Goal: Task Accomplishment & Management: Use online tool/utility

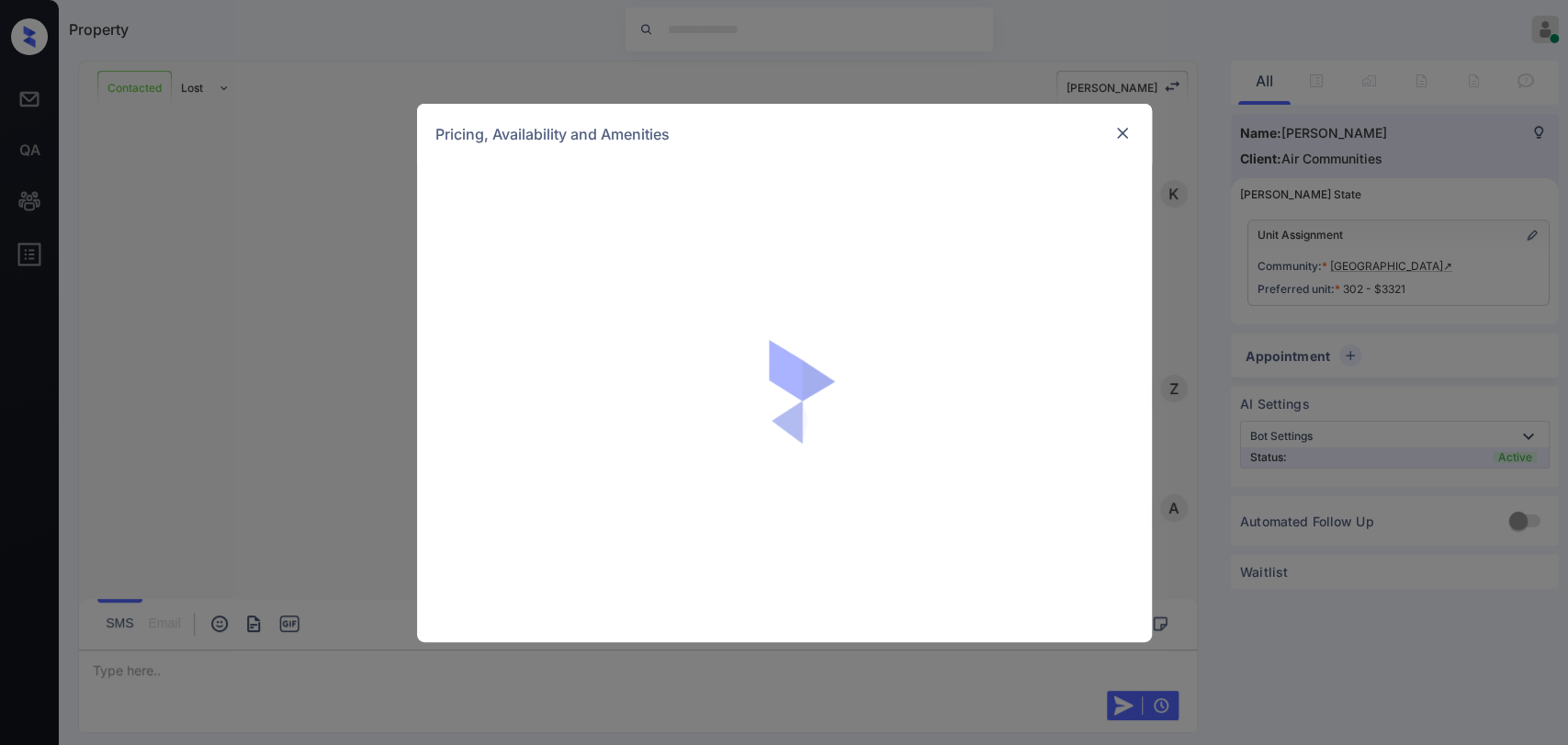
scroll to position [1389, 0]
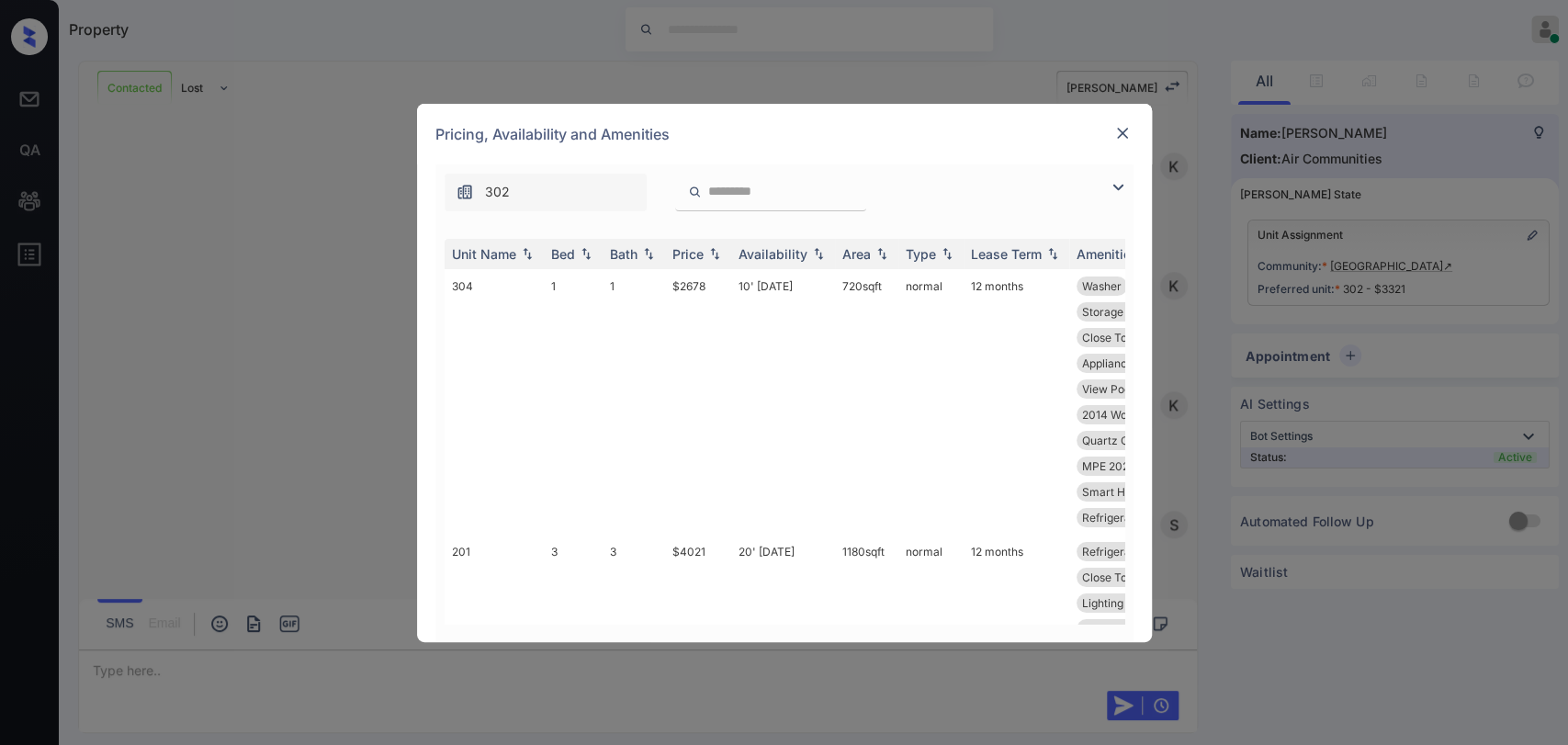
click at [1117, 187] on img at bounding box center [1118, 186] width 22 height 22
click at [524, 189] on div "302" at bounding box center [545, 192] width 202 height 38
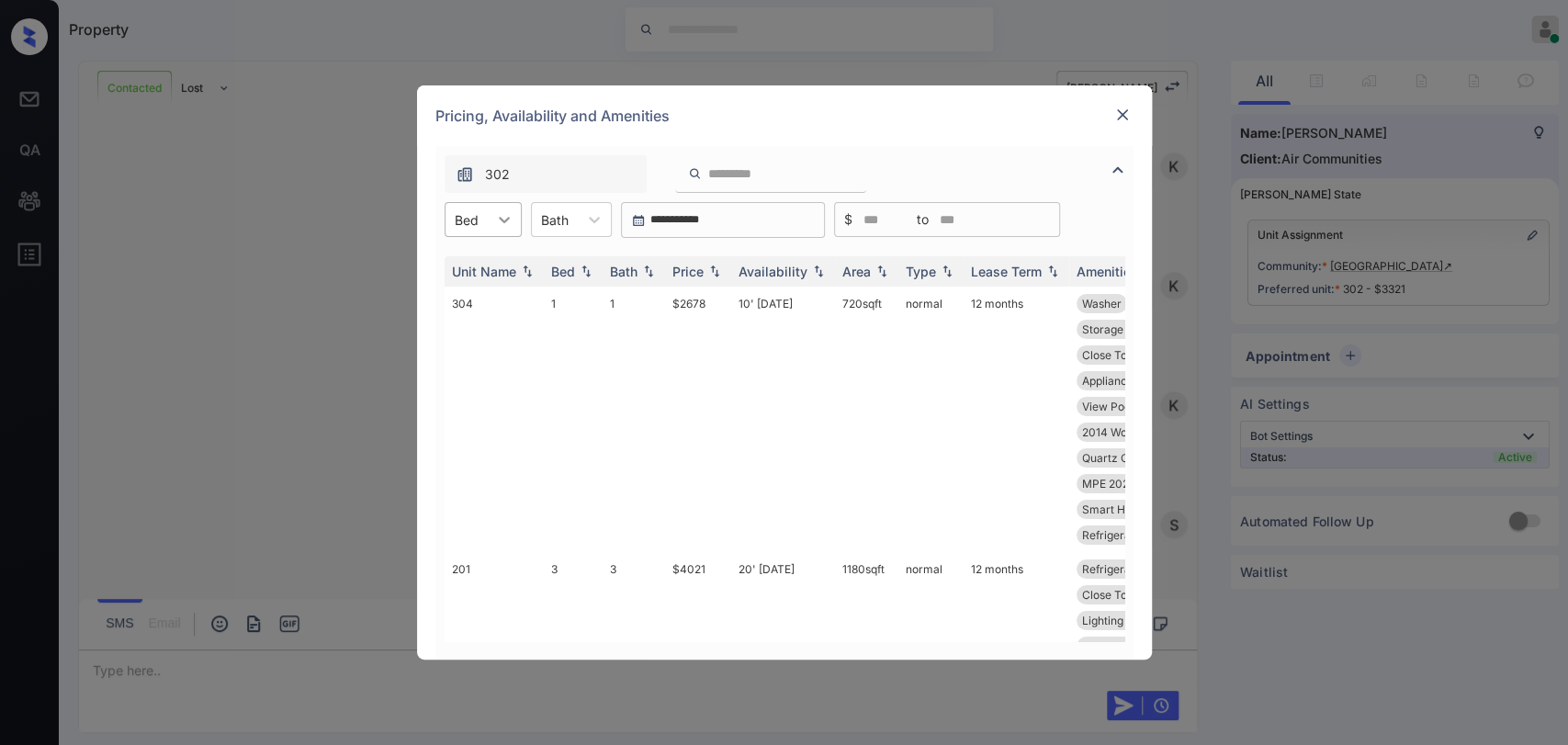
click at [499, 222] on icon at bounding box center [505, 219] width 19 height 19
click at [473, 270] on div "1" at bounding box center [483, 264] width 77 height 33
click at [578, 207] on div "Bath" at bounding box center [555, 220] width 46 height 26
click at [576, 221] on div "Bath" at bounding box center [564, 220] width 46 height 26
click at [573, 220] on div at bounding box center [563, 219] width 27 height 19
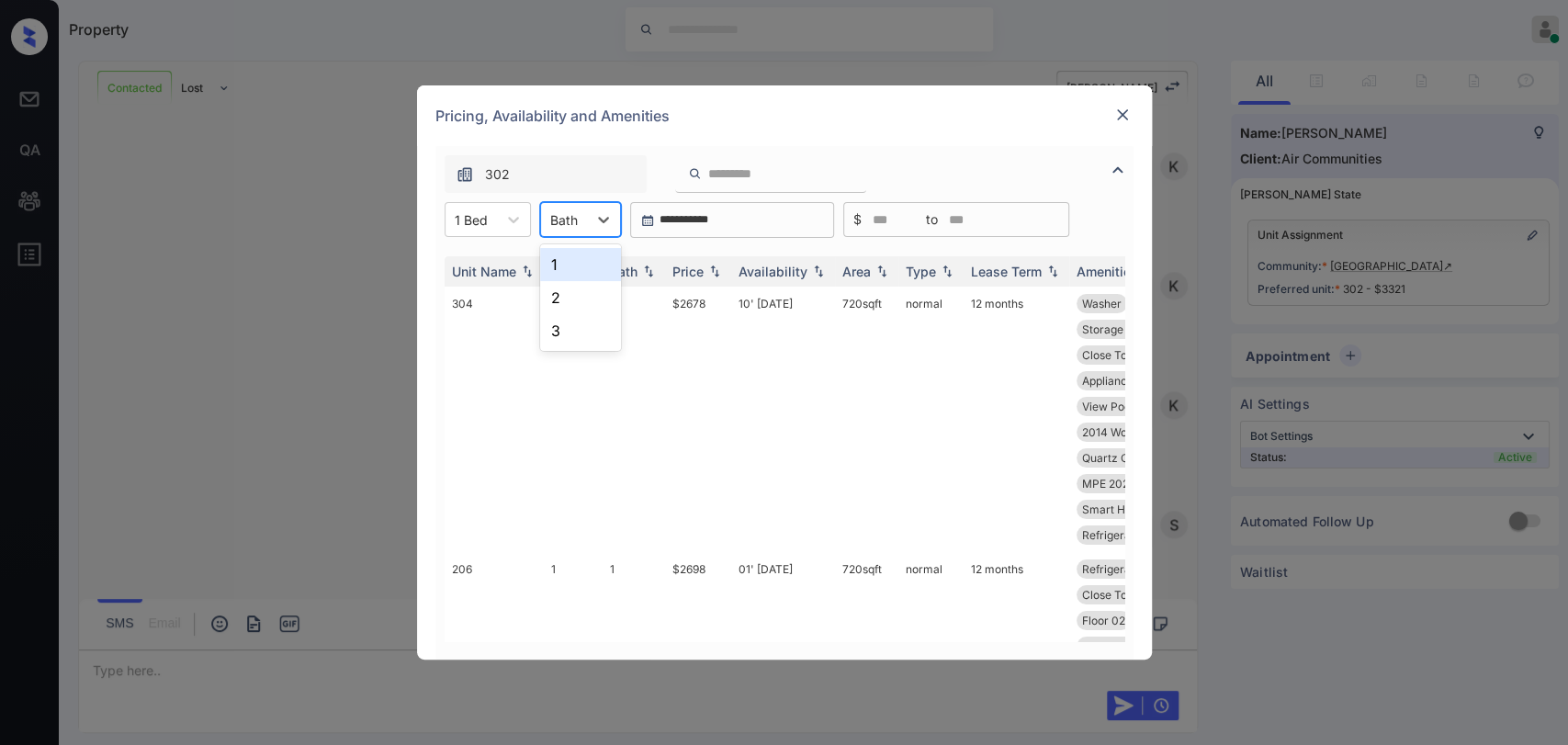
click at [558, 245] on div "1 2 3" at bounding box center [581, 298] width 81 height 106
click at [581, 252] on div "1" at bounding box center [581, 264] width 81 height 33
click at [701, 267] on div "Price" at bounding box center [687, 271] width 31 height 16
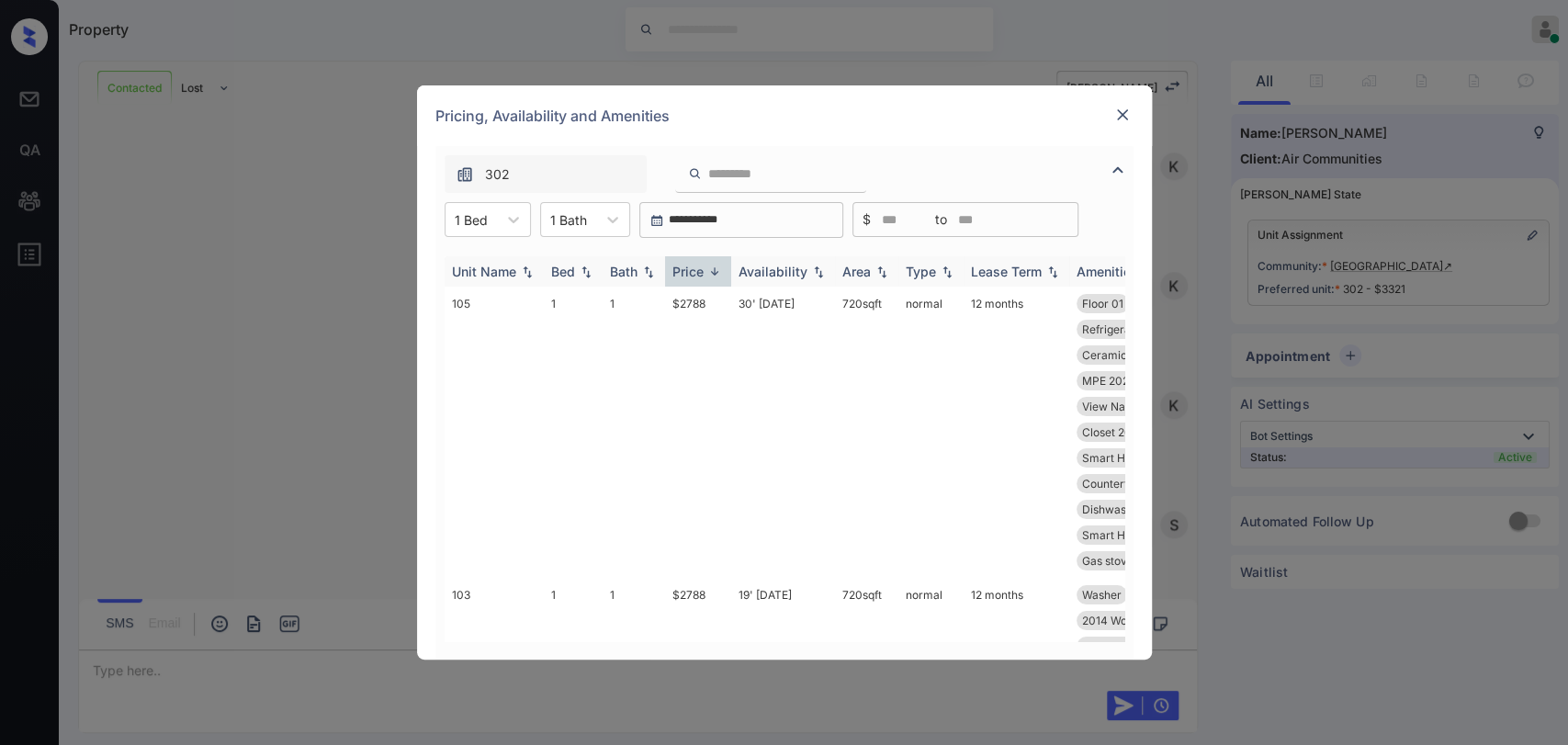
click at [701, 267] on div "Price" at bounding box center [687, 271] width 31 height 16
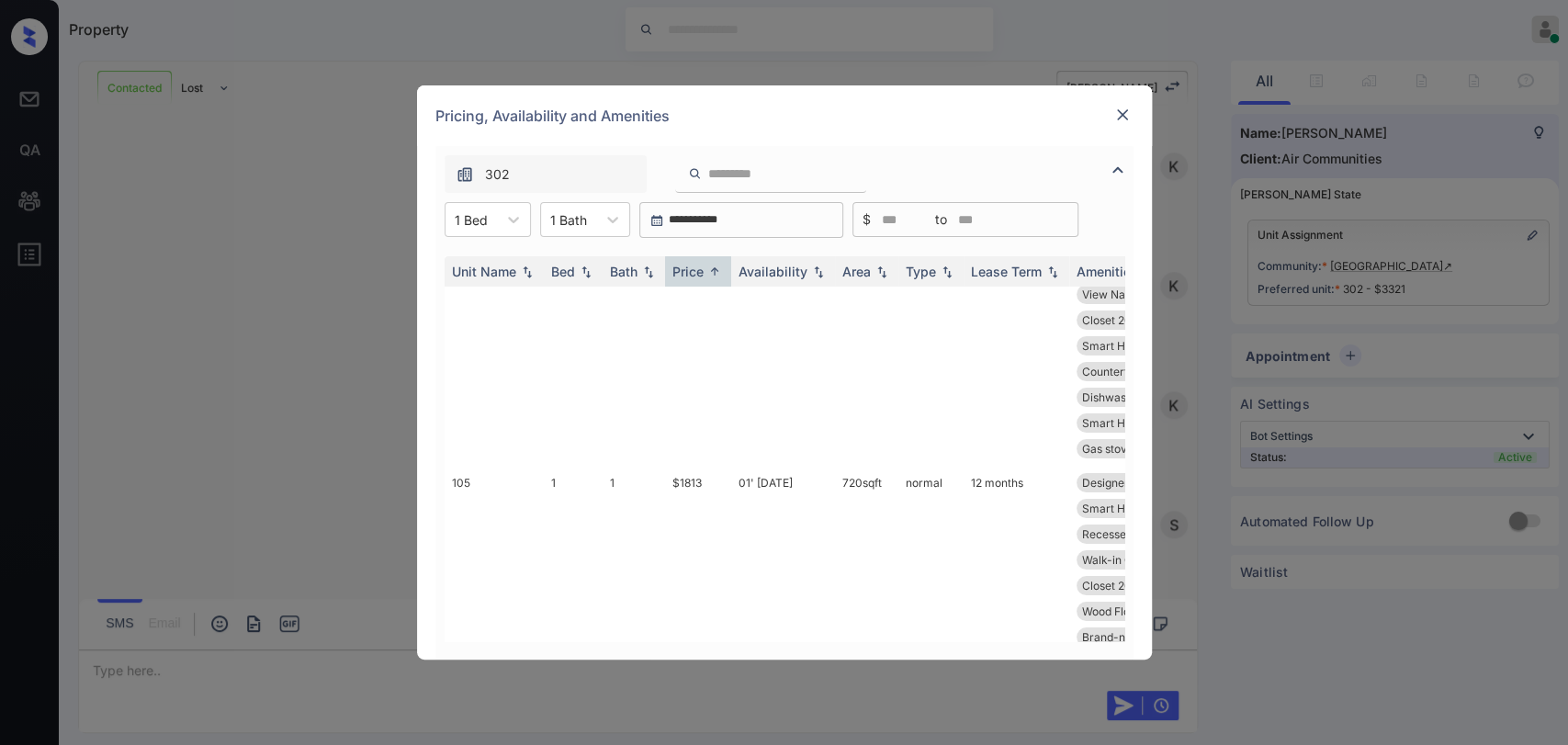
scroll to position [0, 0]
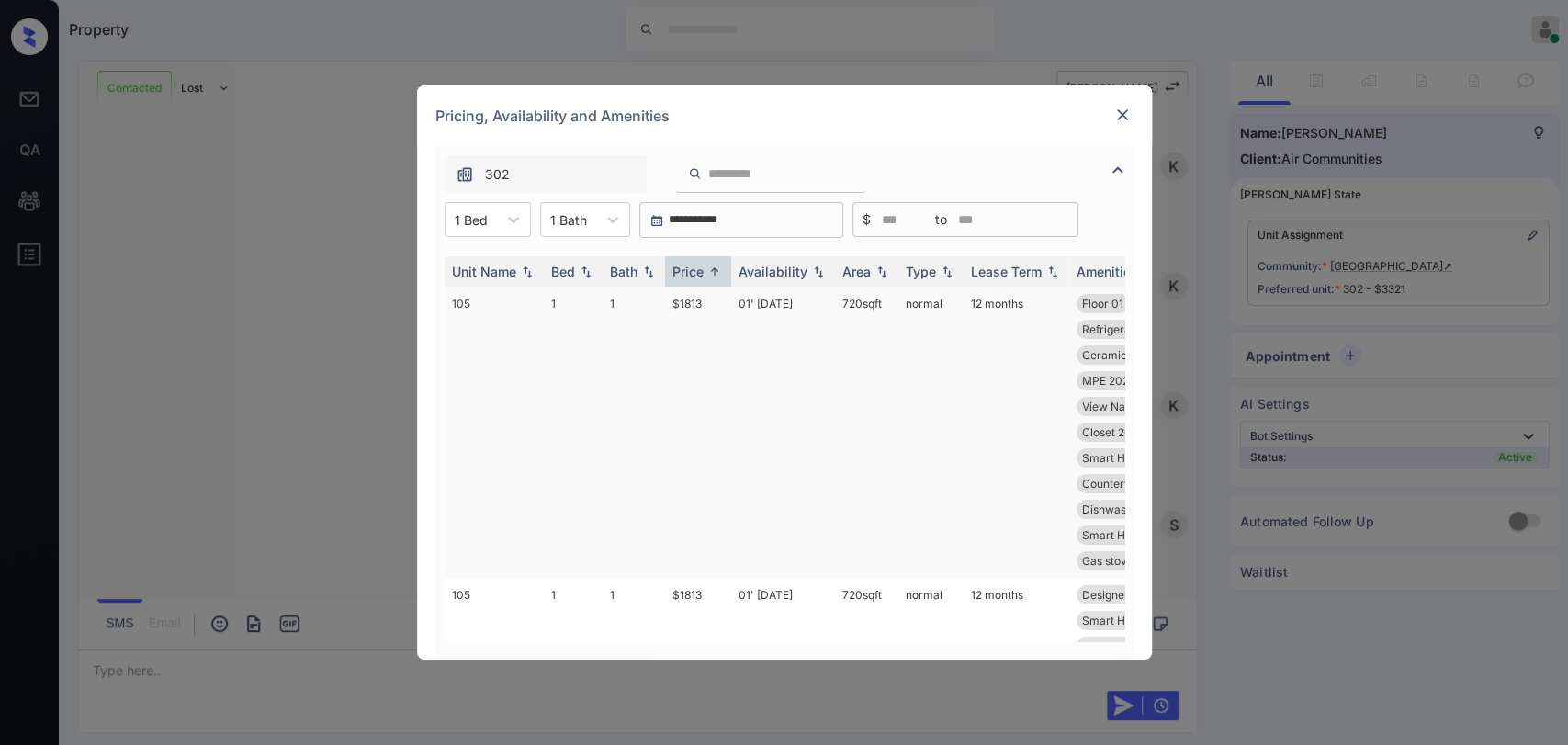
click at [643, 303] on td "1" at bounding box center [634, 431] width 62 height 291
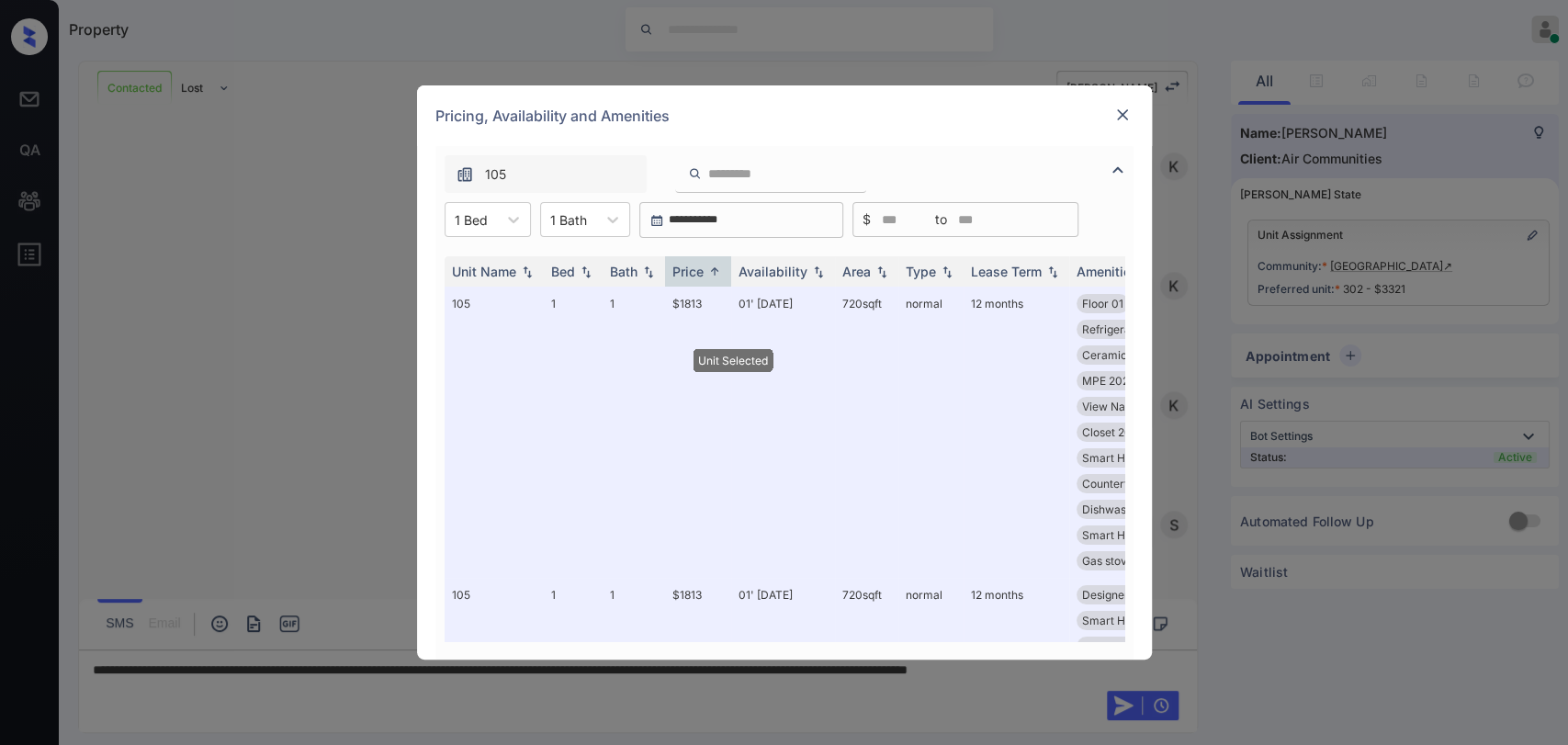
click at [1131, 111] on img at bounding box center [1123, 115] width 19 height 19
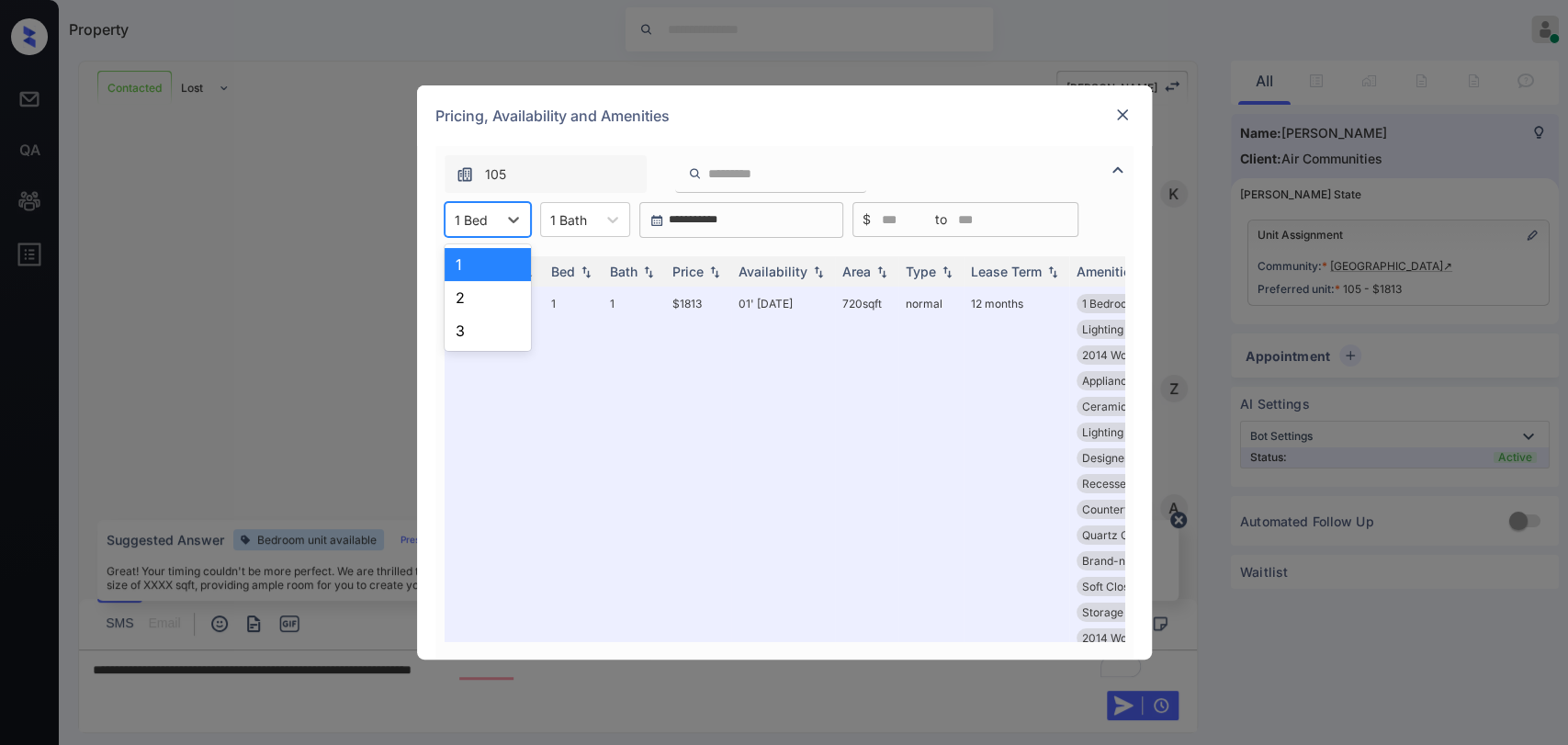
scroll to position [1508, 0]
click at [485, 305] on div "2" at bounding box center [488, 298] width 87 height 33
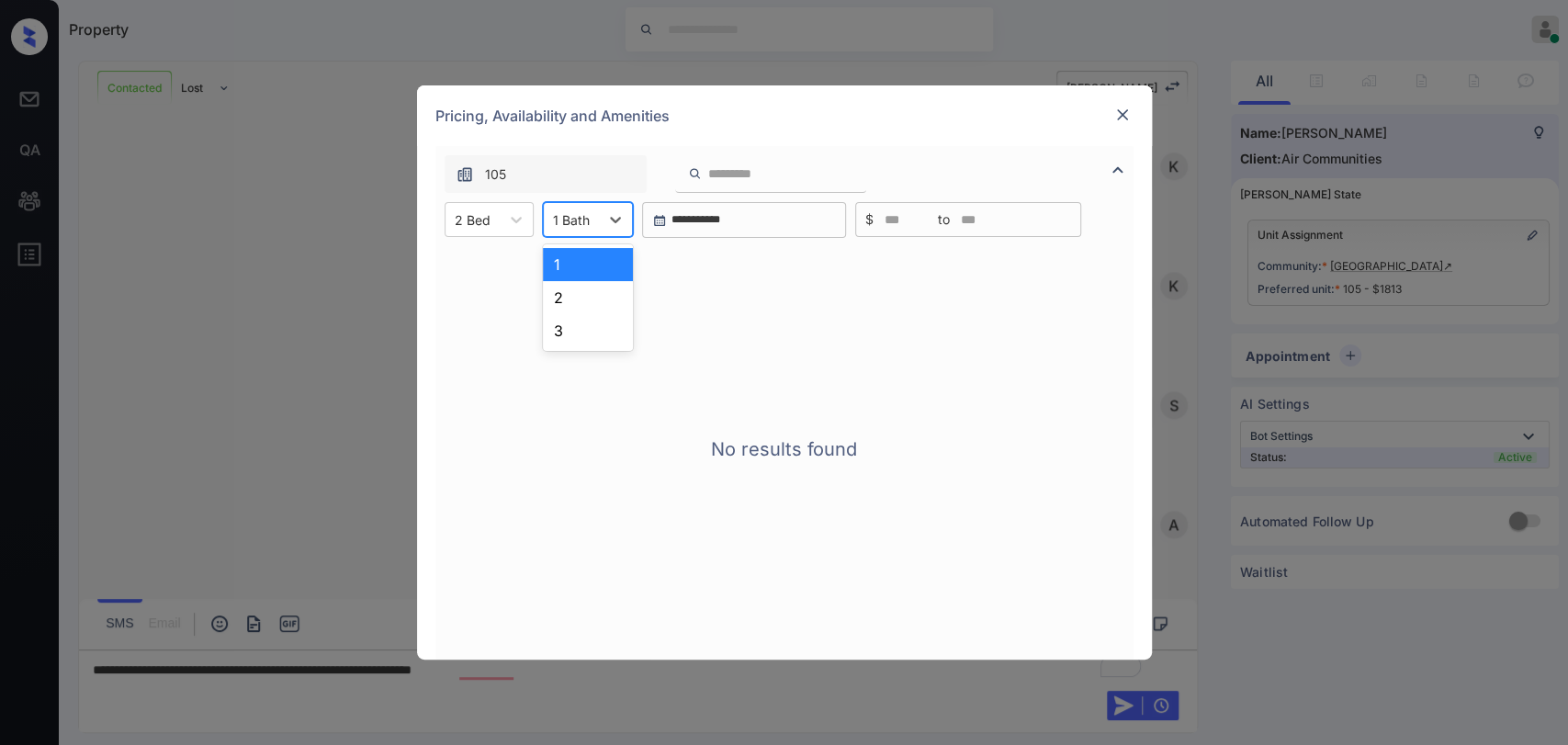
click at [582, 226] on div at bounding box center [571, 219] width 37 height 19
click at [587, 284] on div "2" at bounding box center [589, 298] width 90 height 33
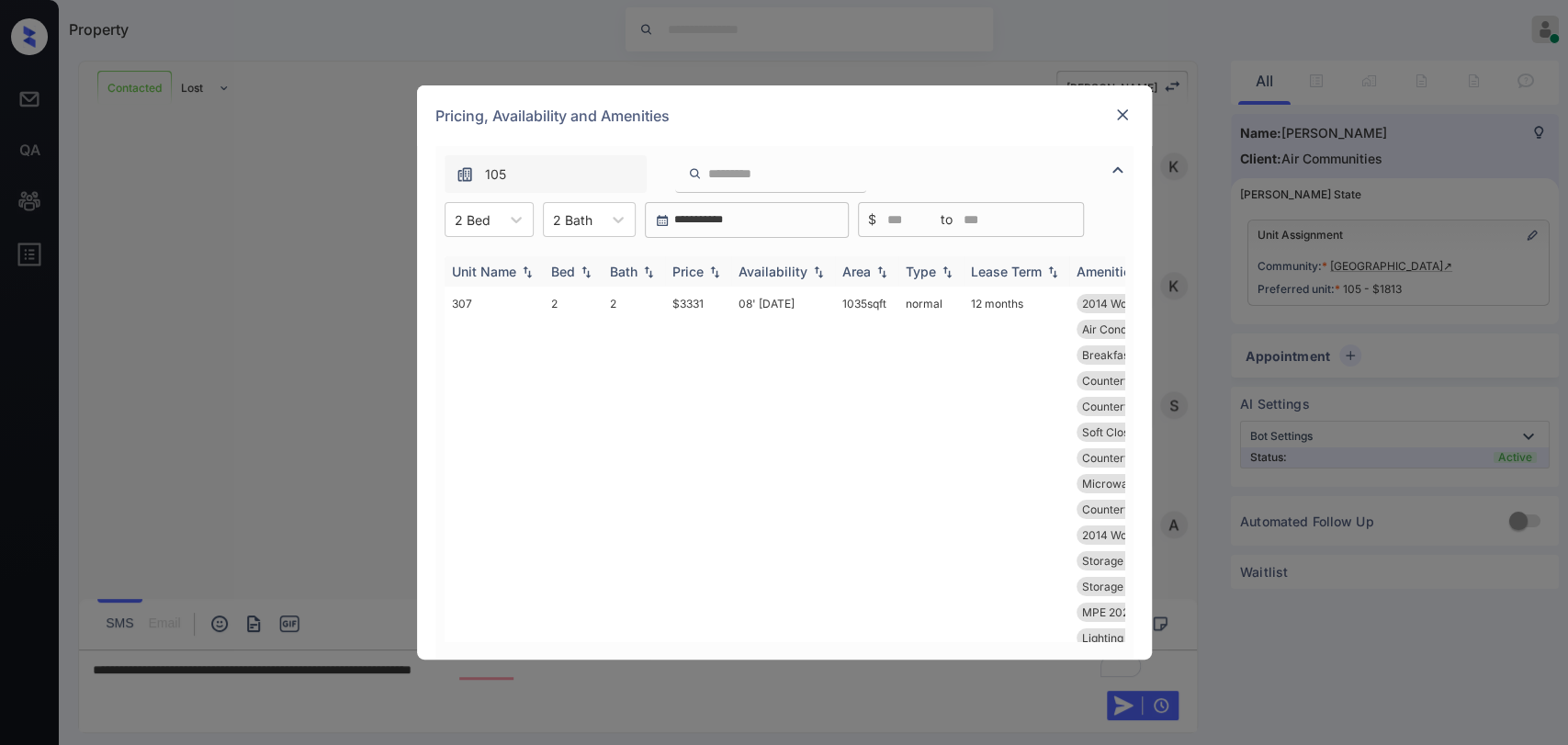
click at [690, 272] on div "Price" at bounding box center [687, 271] width 31 height 16
click at [1122, 112] on img at bounding box center [1123, 115] width 19 height 19
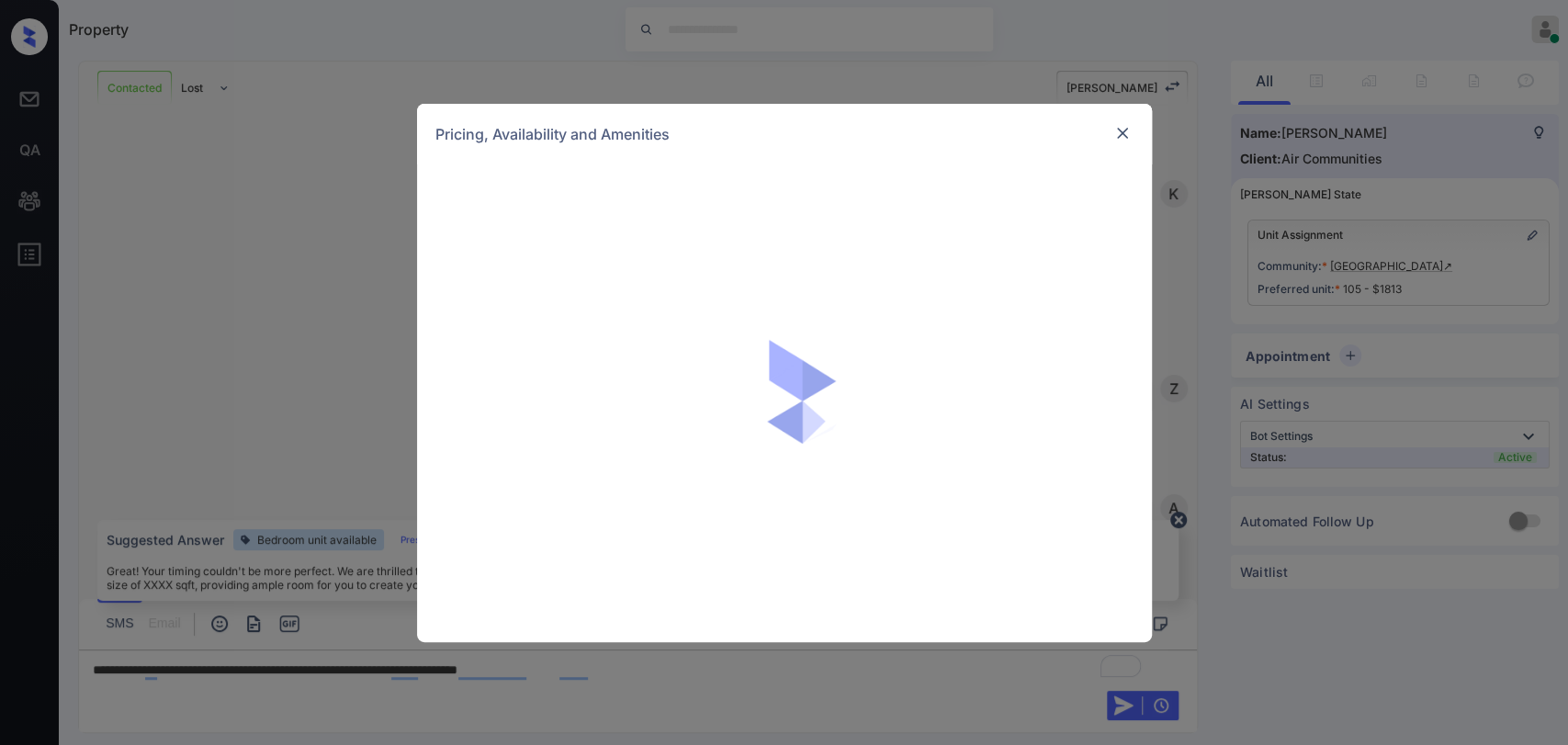
scroll to position [1508, 0]
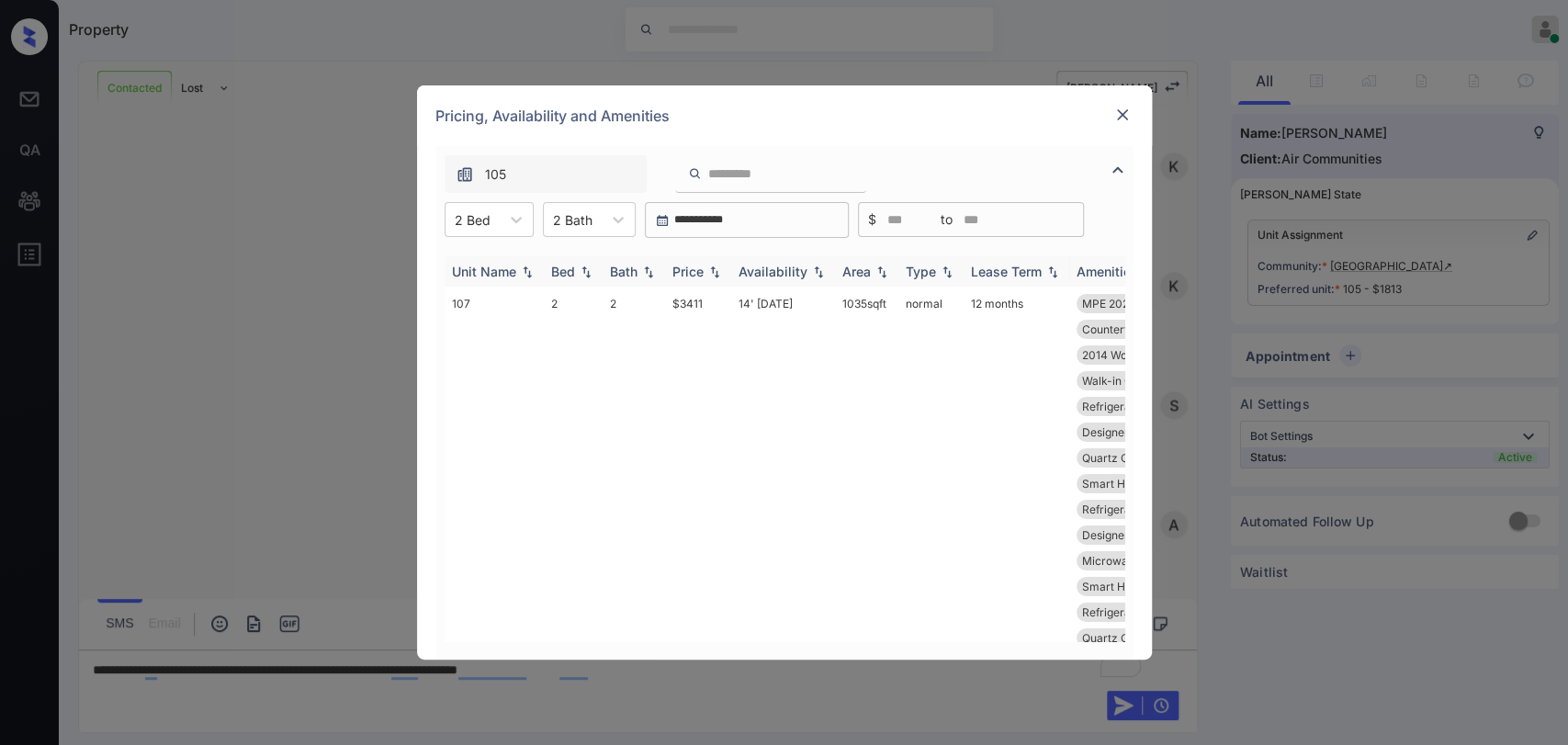
click at [694, 267] on div "Price" at bounding box center [687, 271] width 31 height 16
click at [1128, 118] on img at bounding box center [1123, 115] width 19 height 19
